Goal: Task Accomplishment & Management: Use online tool/utility

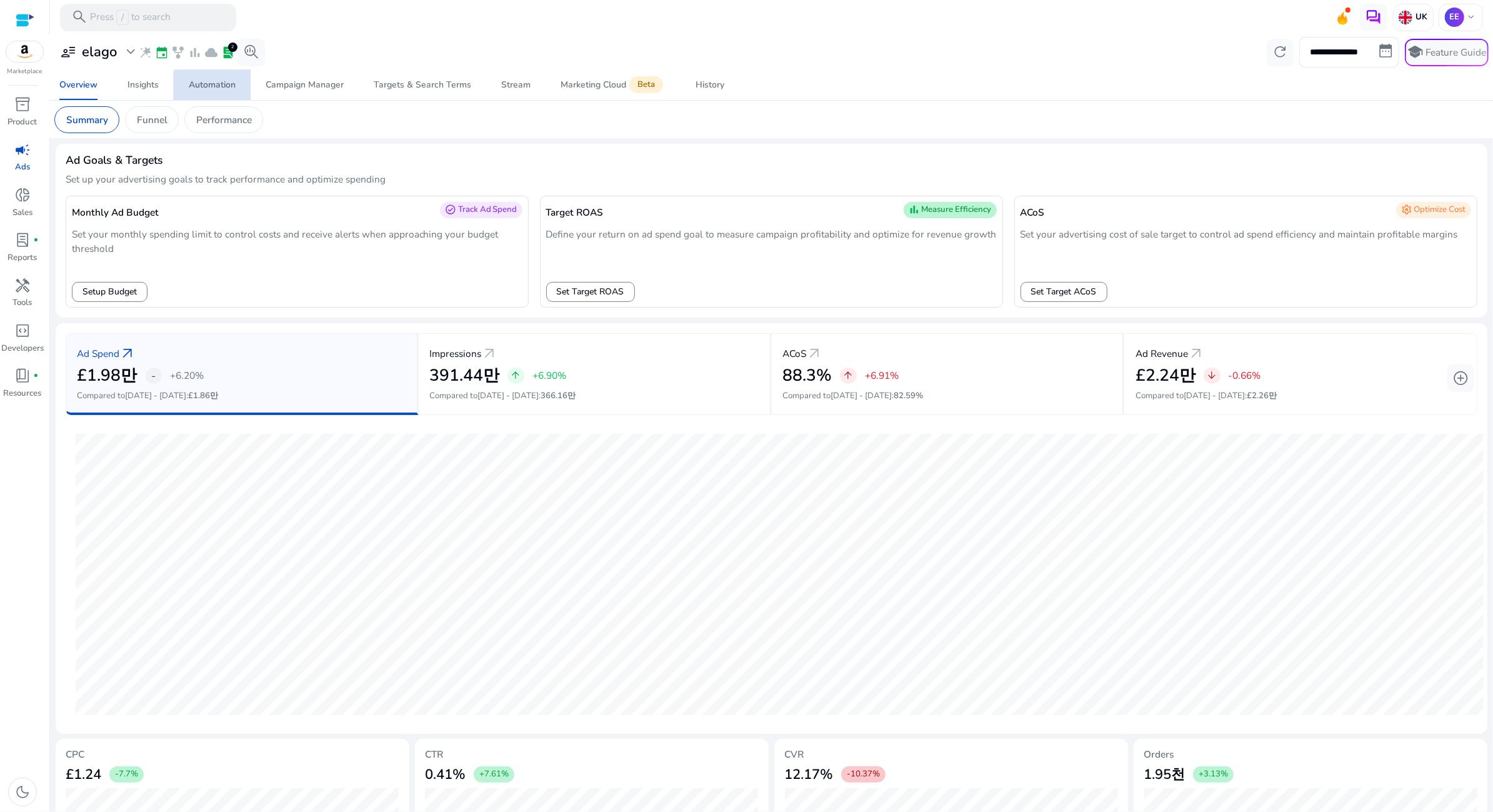
click at [220, 87] on div "Automation" at bounding box center [212, 85] width 47 height 9
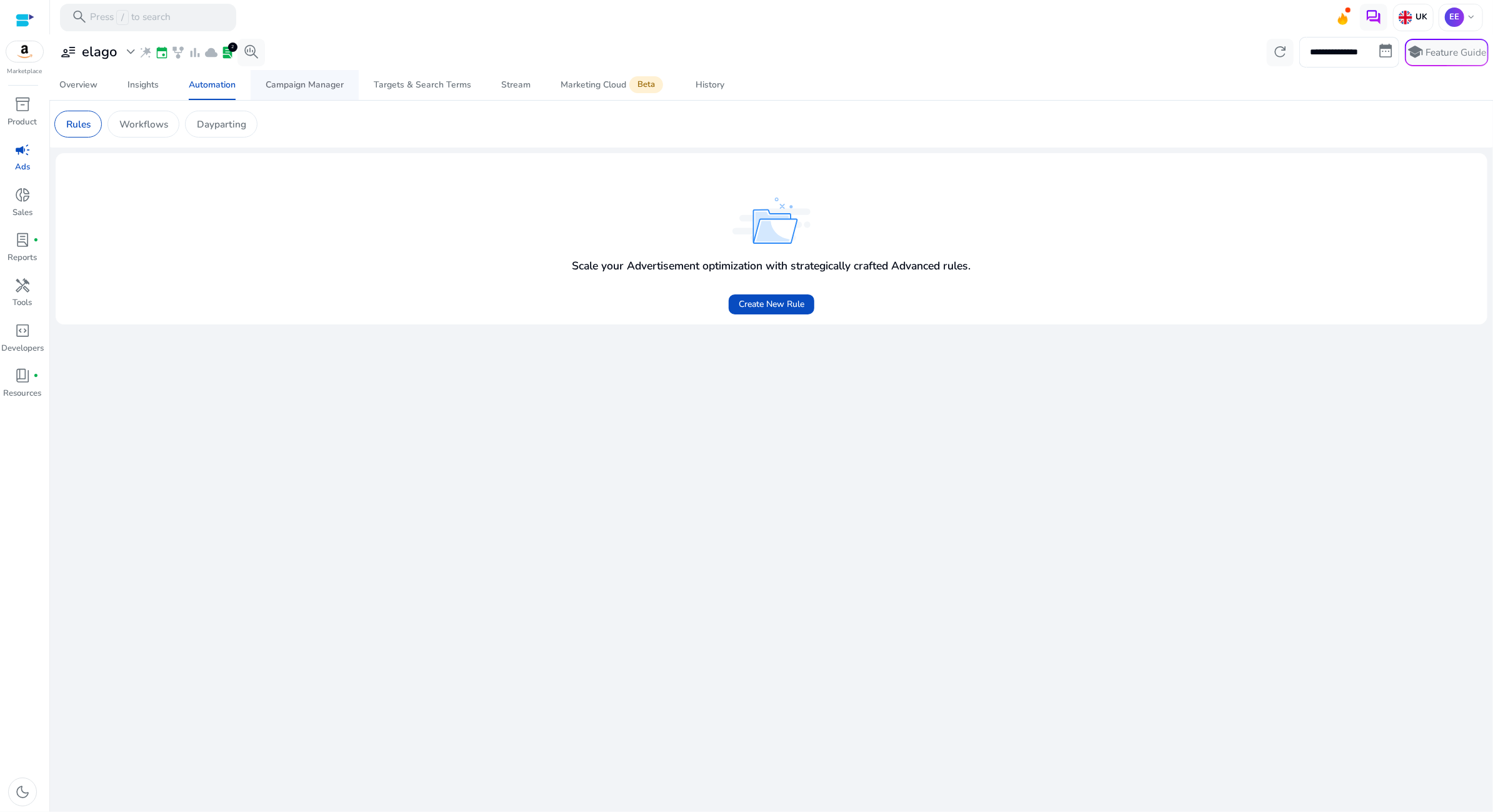
click at [302, 93] on span "Campaign Manager" at bounding box center [304, 85] width 78 height 30
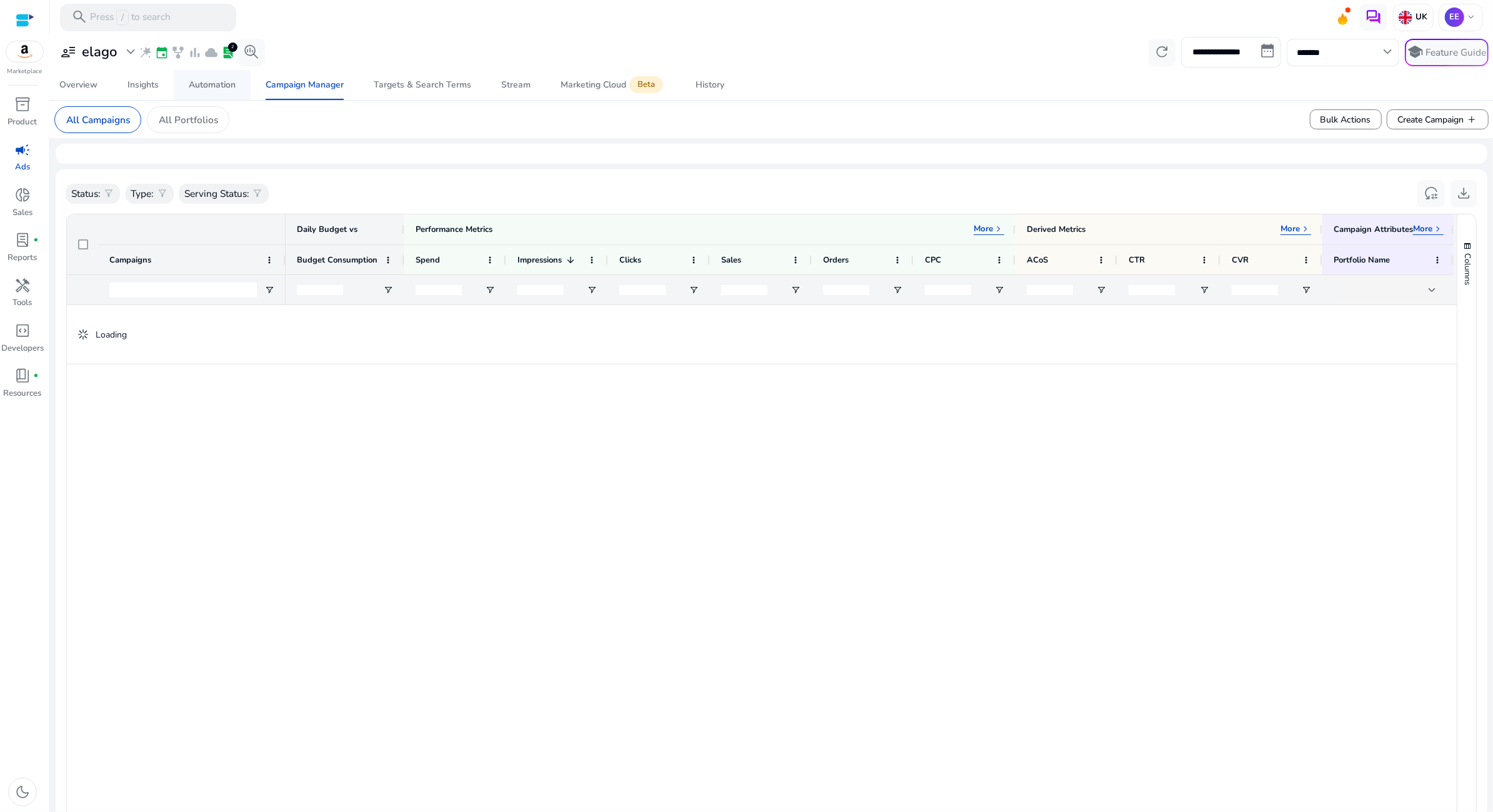
click at [228, 92] on span "Automation" at bounding box center [212, 85] width 47 height 30
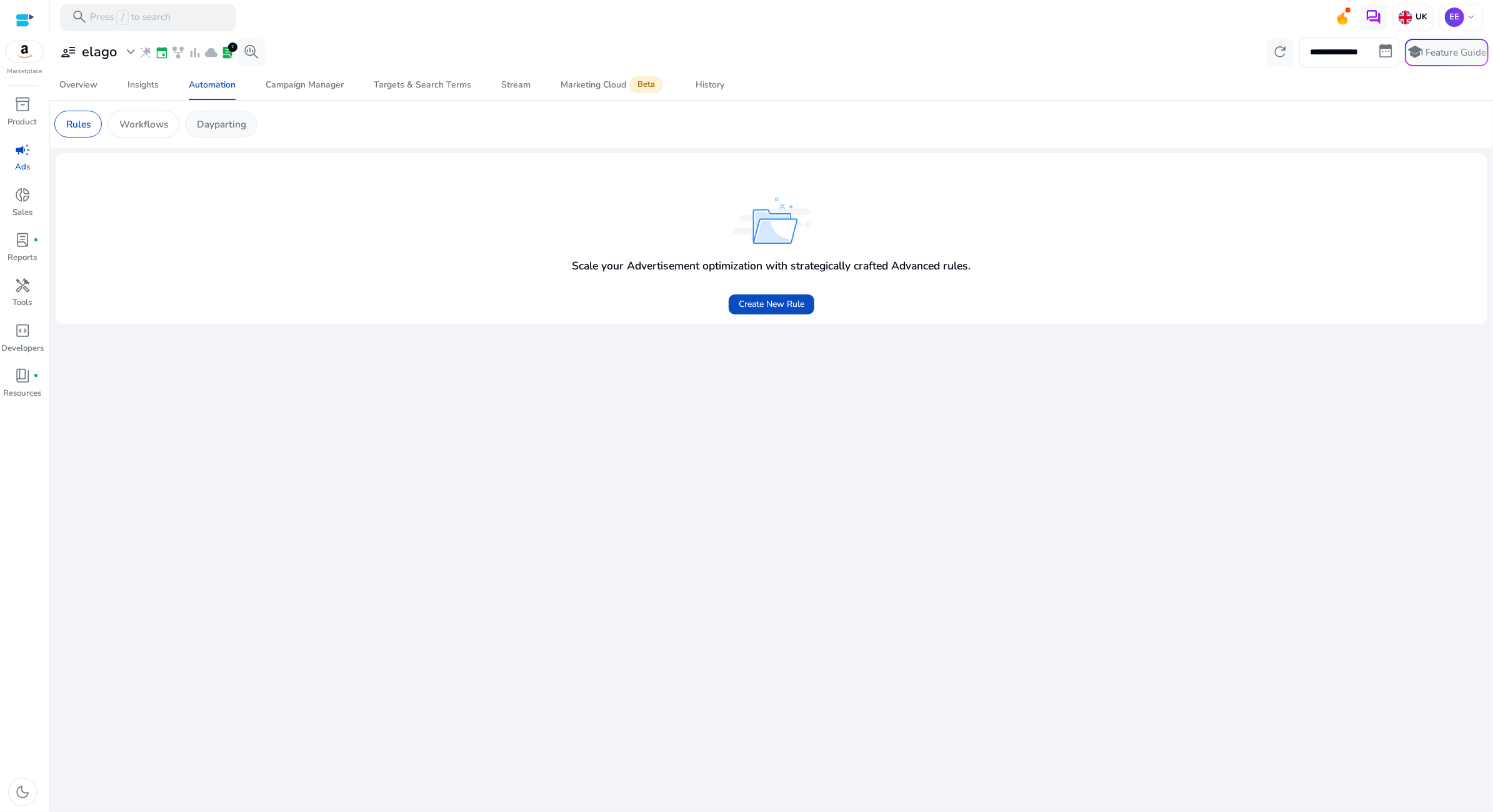
click at [225, 120] on p "Dayparting" at bounding box center [222, 124] width 50 height 15
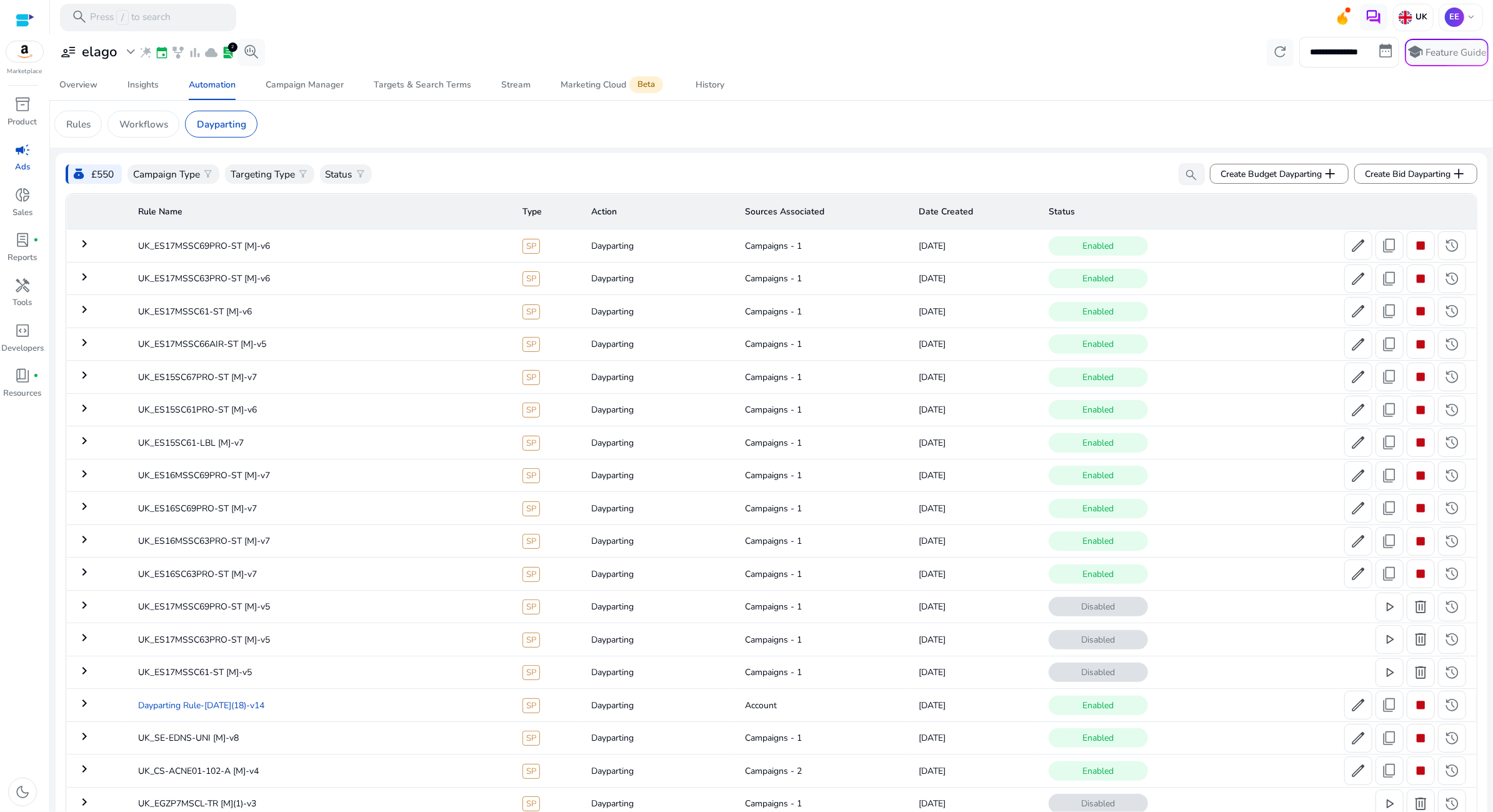
click at [348, 695] on td "Dayparting Rule-[DATE](18)-v14" at bounding box center [320, 705] width 384 height 32
